Goal: Navigation & Orientation: Find specific page/section

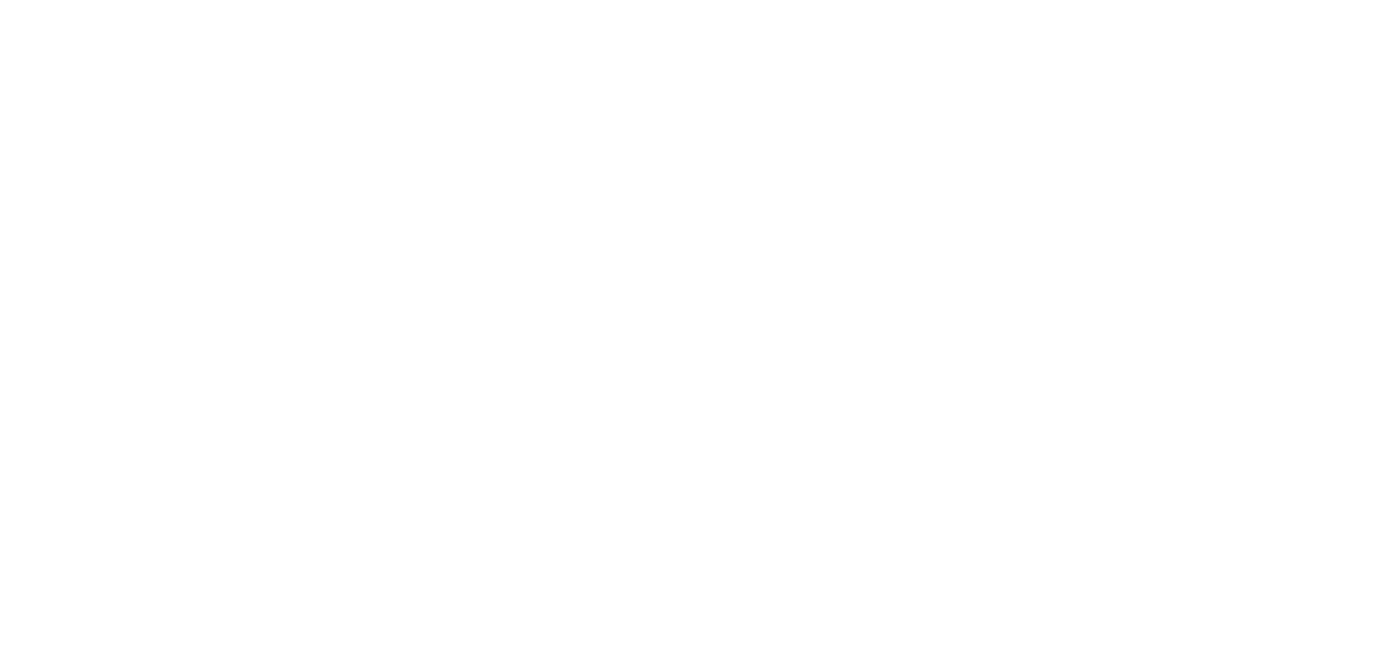
select select "*******"
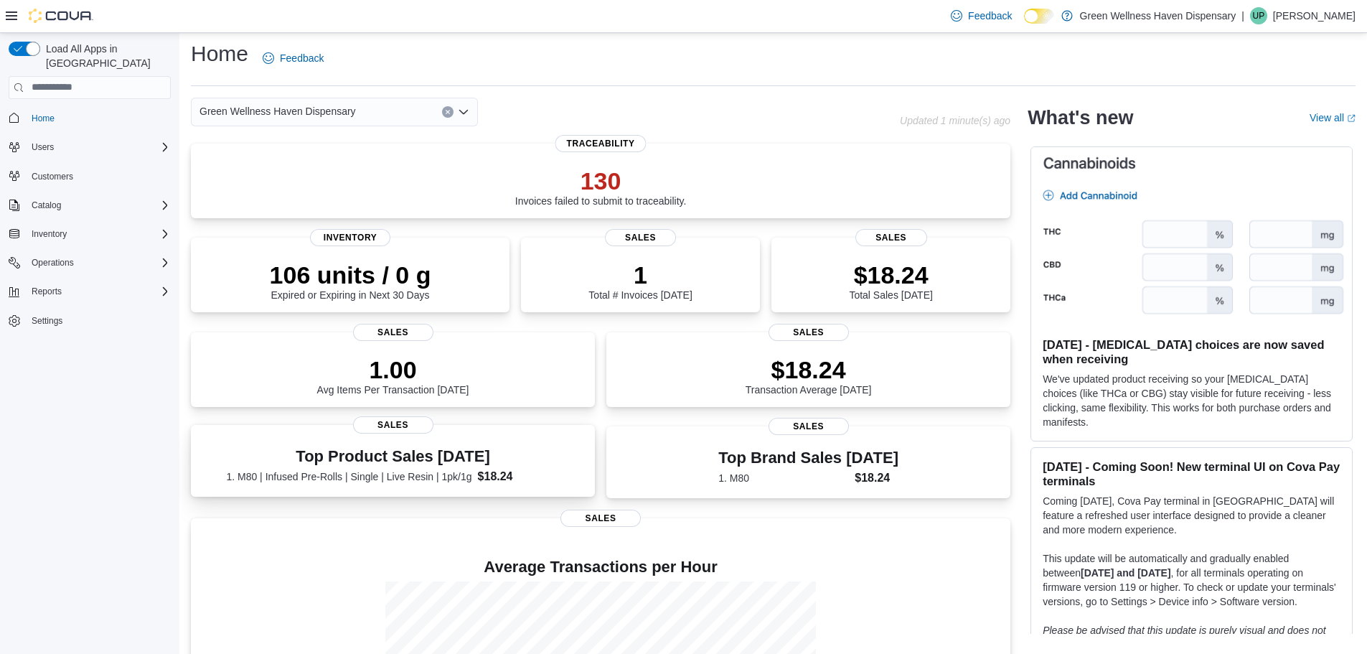
scroll to position [174, 0]
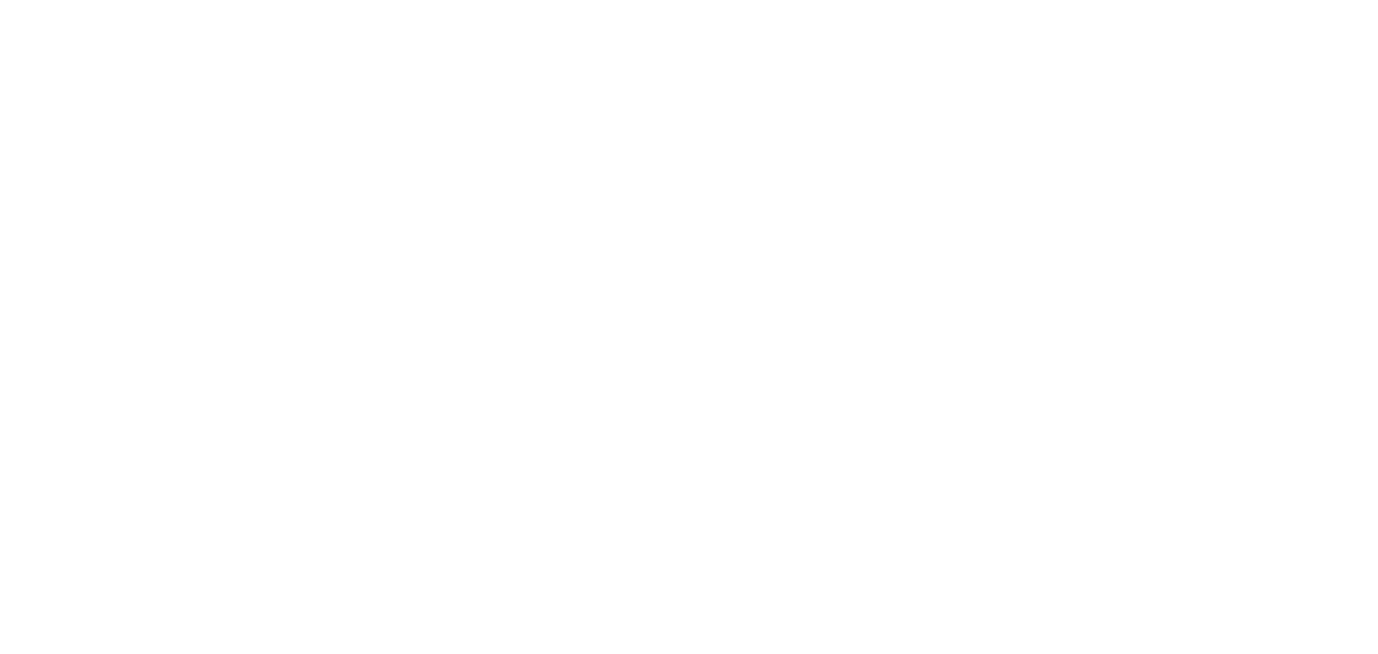
select select "*******"
